Goal: Communication & Community: Answer question/provide support

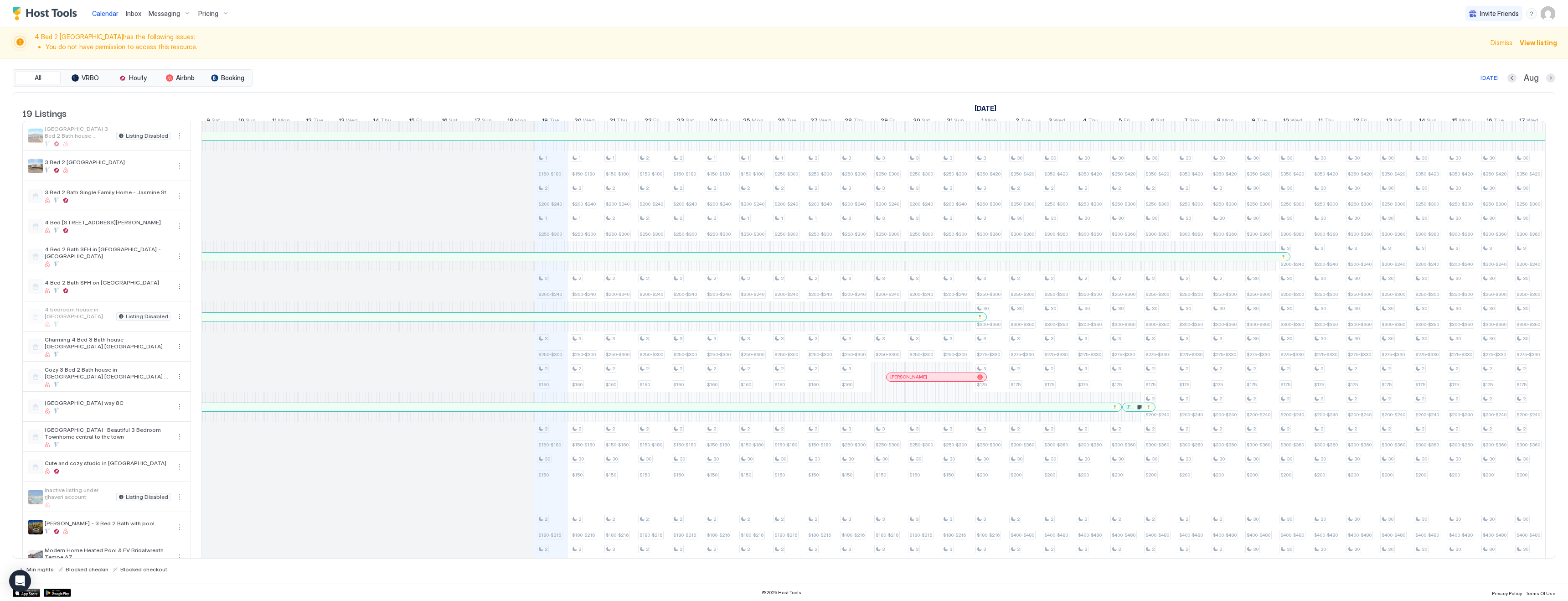
click at [163, 44] on li "You do not have permission to access this resource." at bounding box center [765, 46] width 1440 height 8
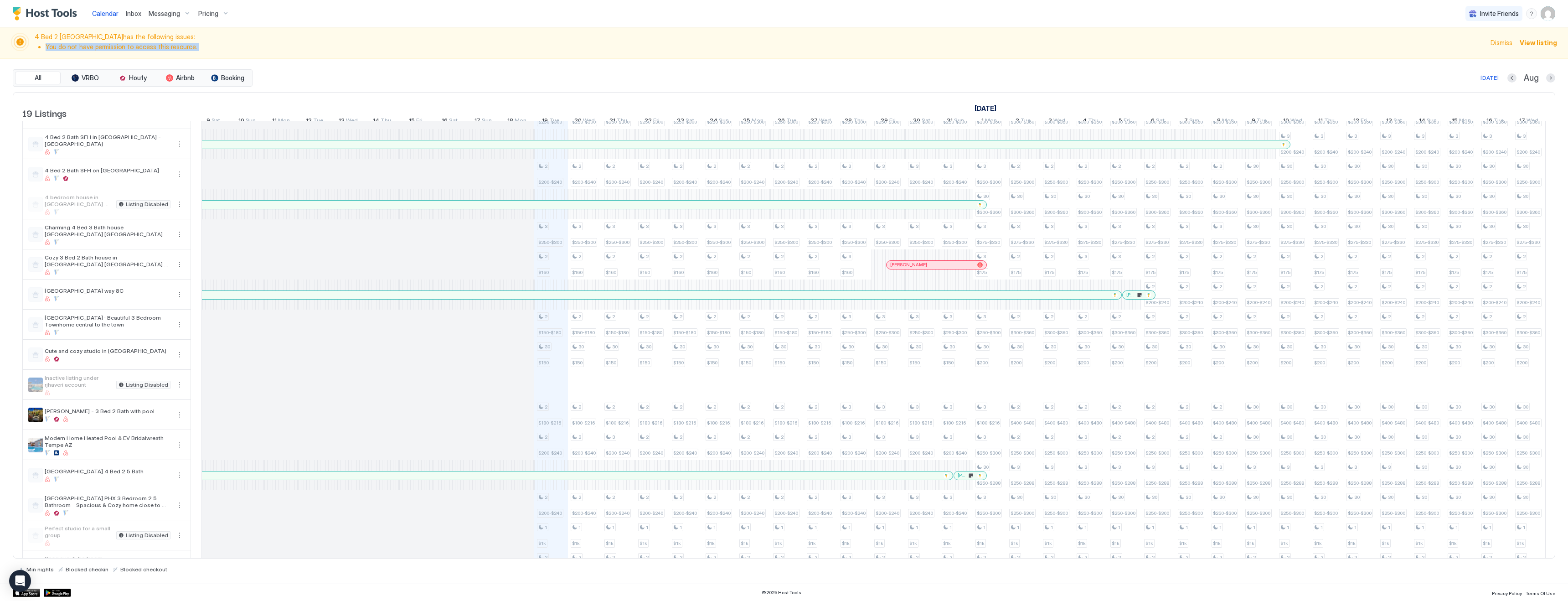
scroll to position [143, 0]
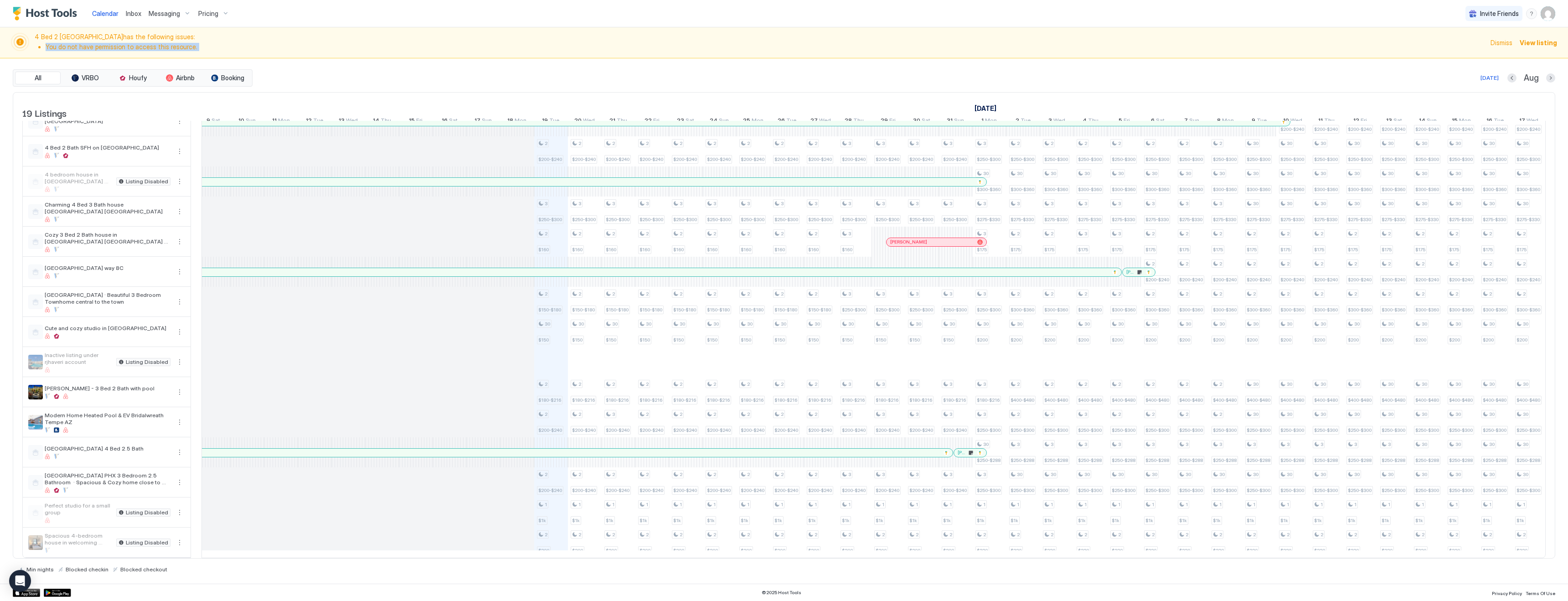
click at [217, 14] on div "Pricing" at bounding box center [214, 14] width 38 height 15
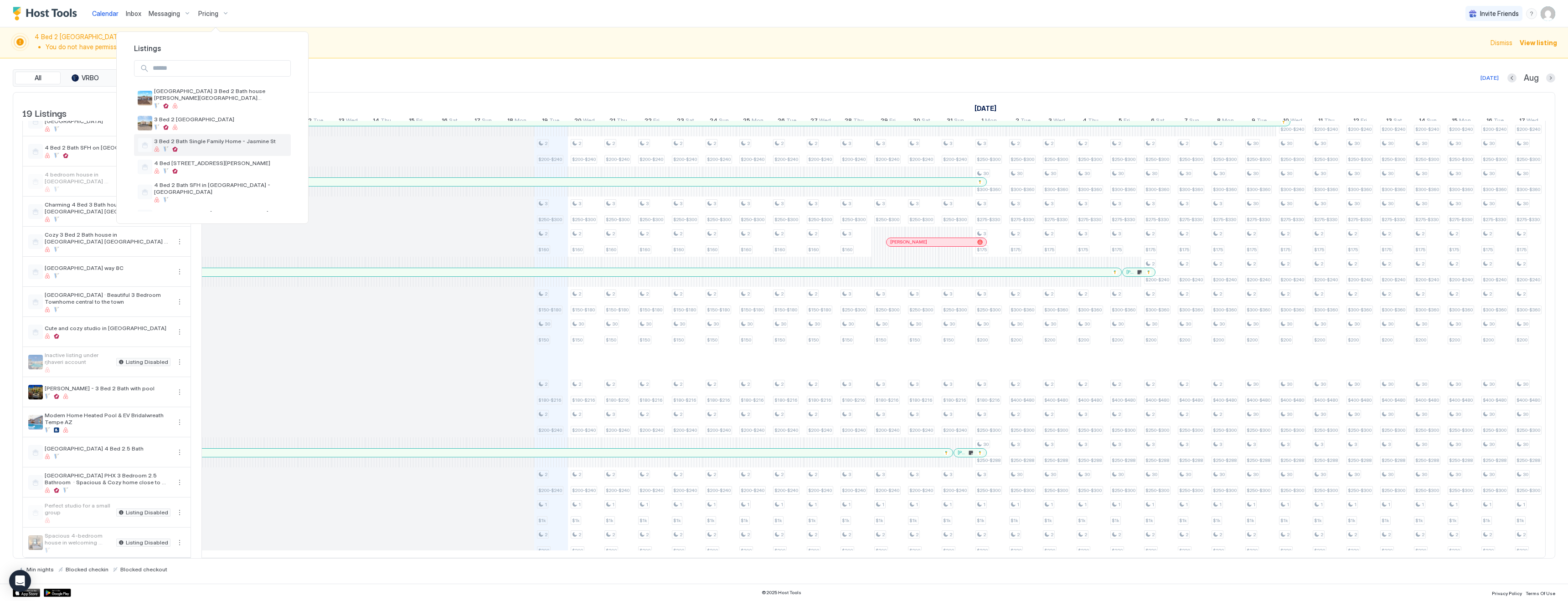
click at [208, 145] on div "3 Bed 2 Bath Single Family Home - Jasmine St" at bounding box center [220, 145] width 133 height 15
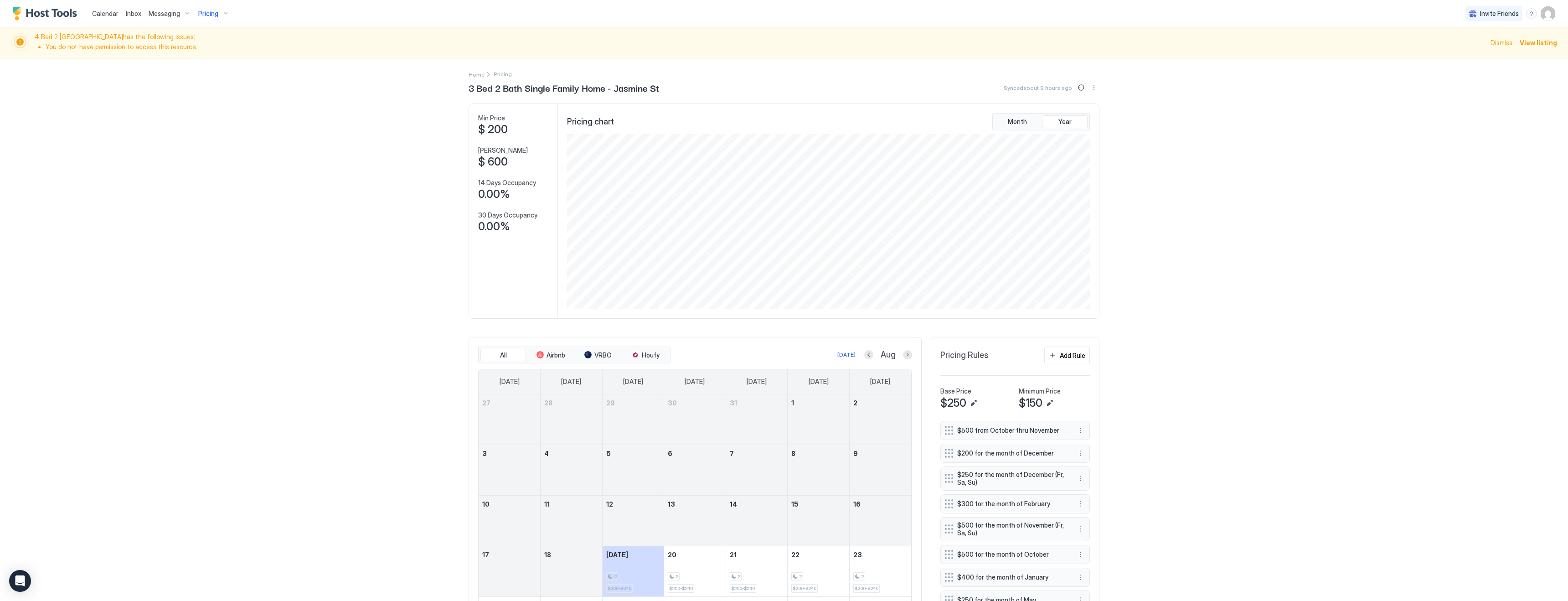
click at [137, 16] on span "Inbox" at bounding box center [133, 14] width 15 height 8
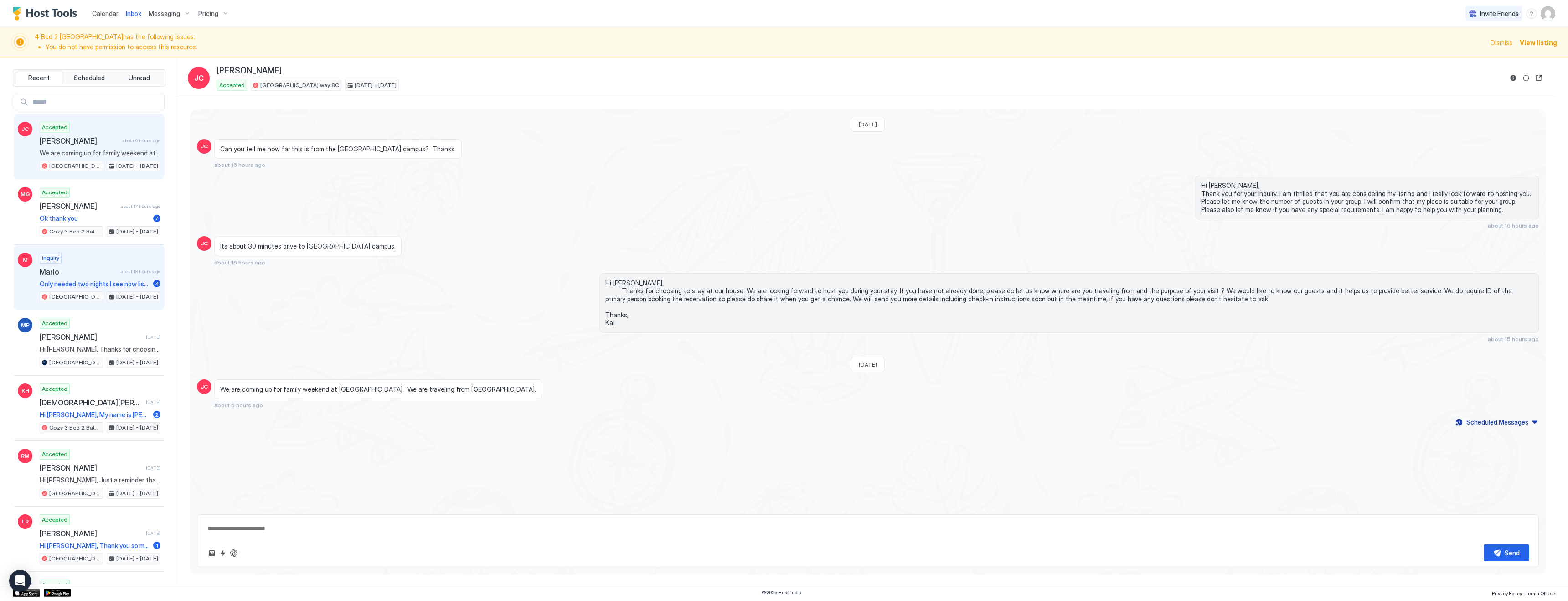
click at [84, 274] on span "Mario" at bounding box center [78, 271] width 77 height 9
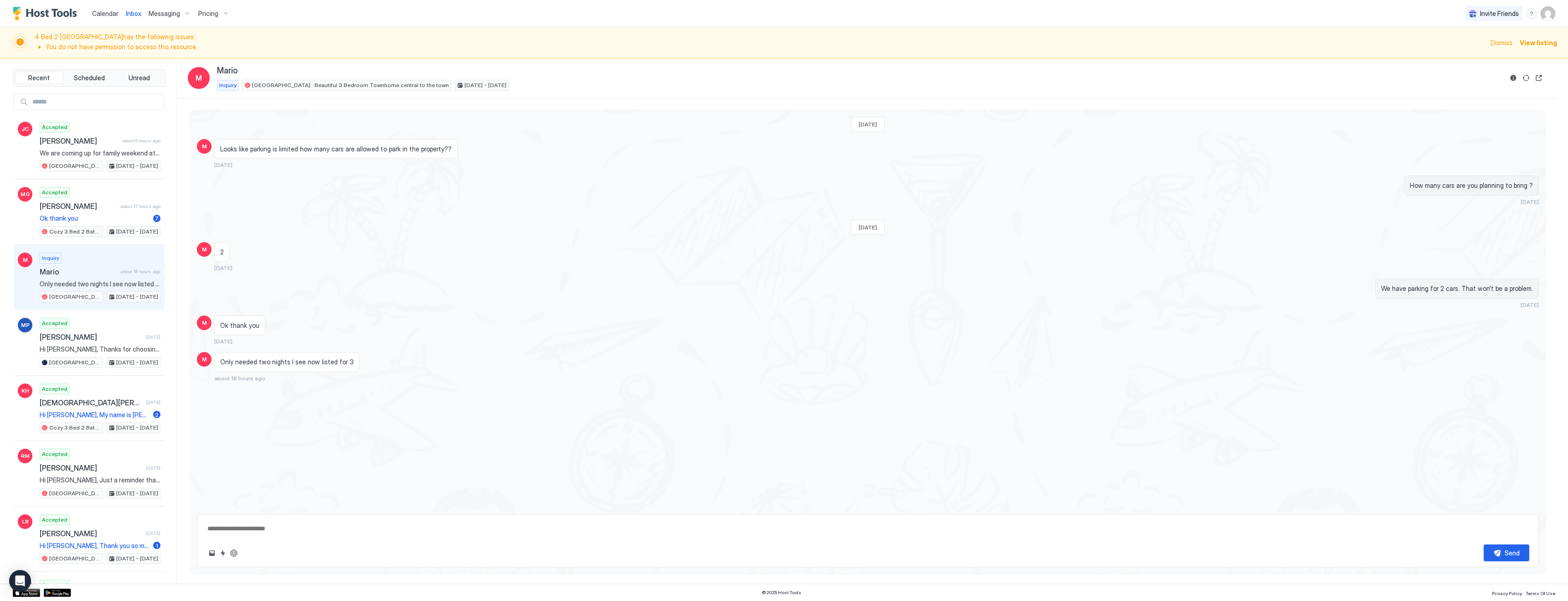
type textarea "*"
click at [105, 14] on span "Calendar" at bounding box center [104, 14] width 26 height 8
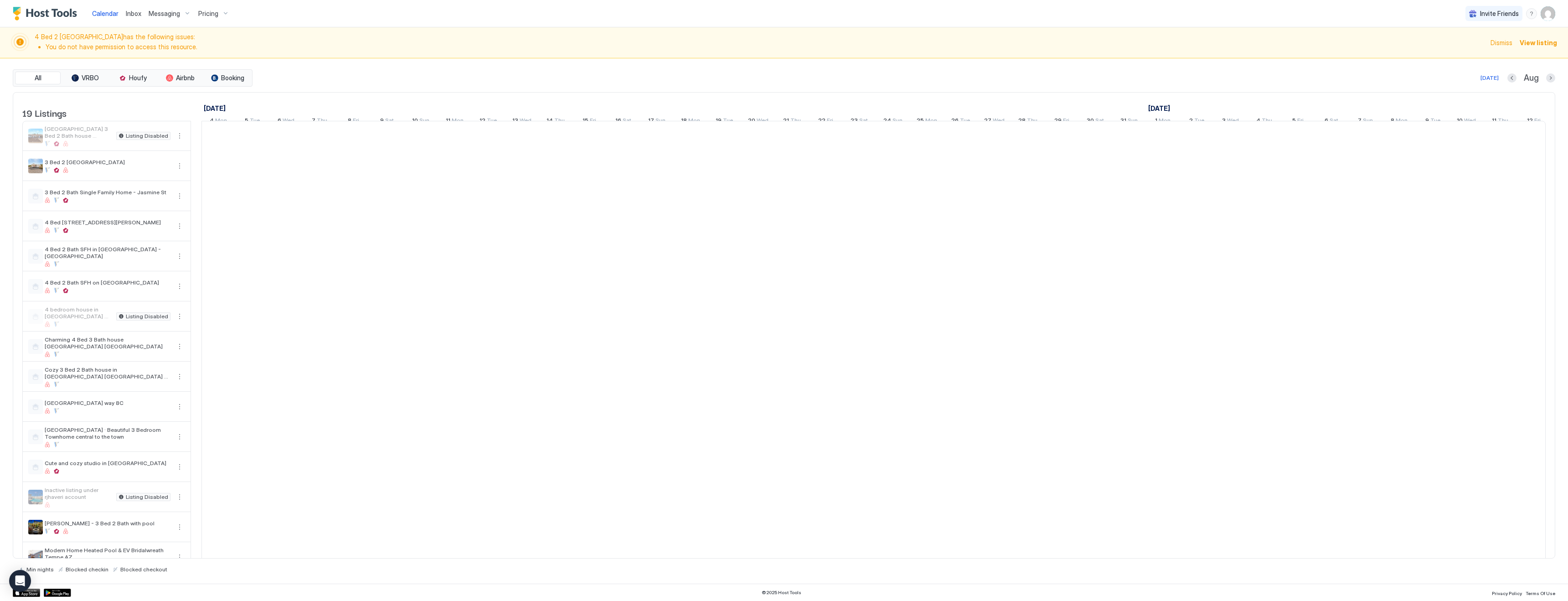
scroll to position [0, 173]
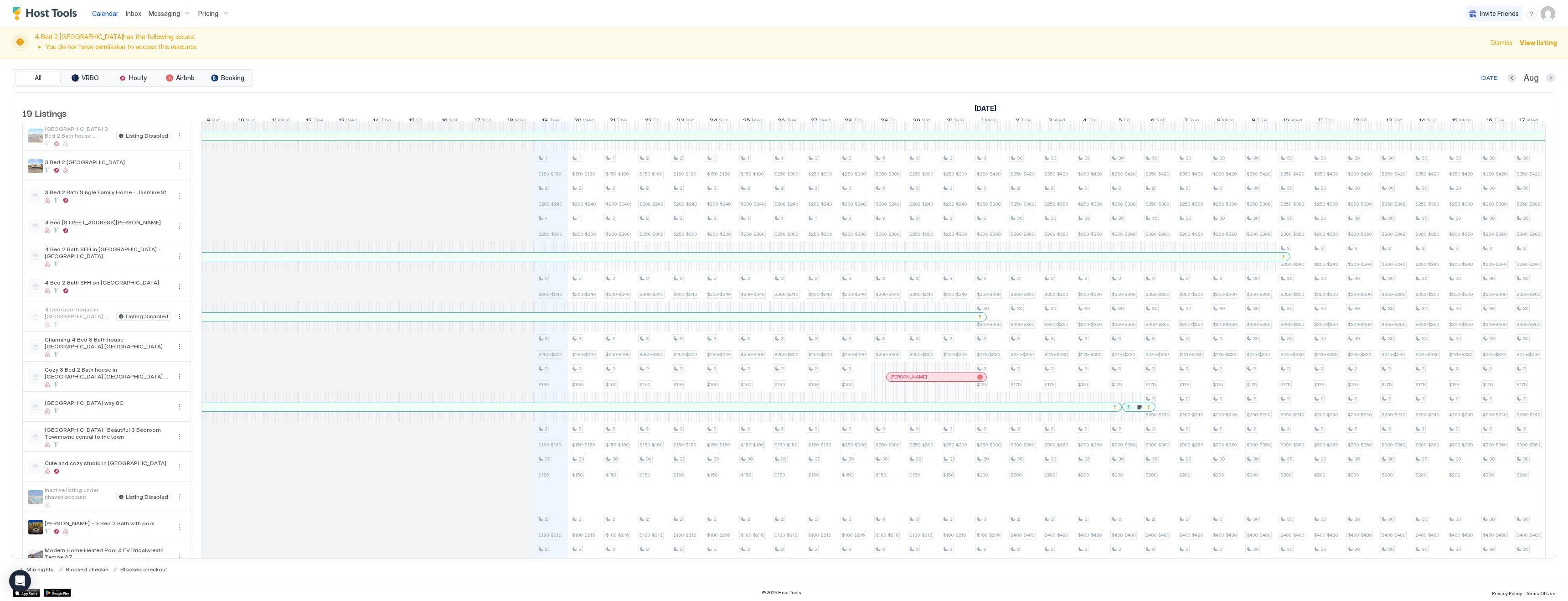
click at [122, 20] on div "Inbox" at bounding box center [133, 14] width 23 height 17
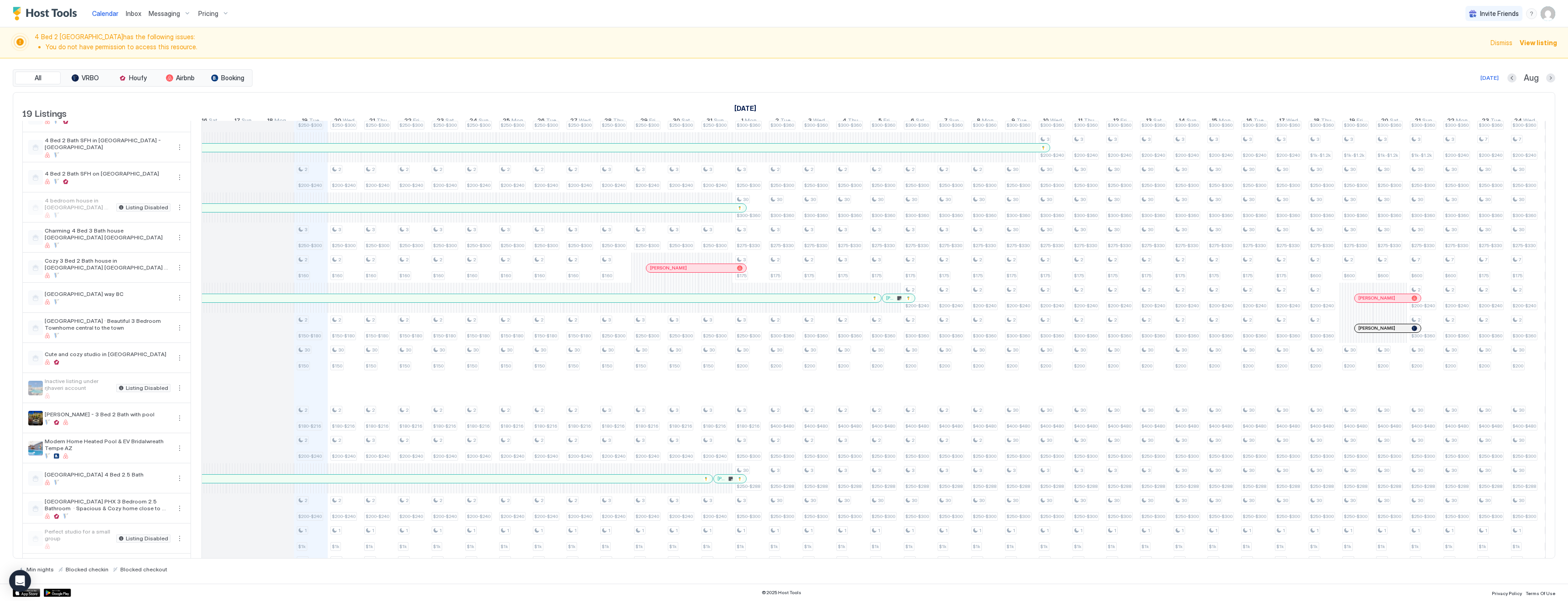
scroll to position [143, 0]
